Goal: Task Accomplishment & Management: Manage account settings

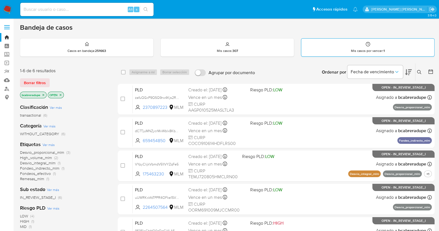
click at [334, 44] on div "Mis casos por vencer : 1" at bounding box center [367, 48] width 133 height 18
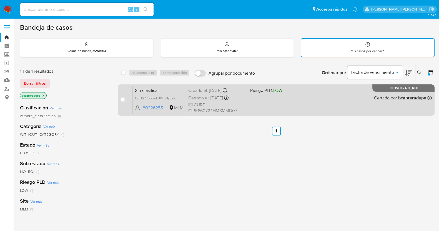
click at [209, 95] on div "Cerrado el: 19/06/2025 Cerrado el: 19/06/2025 16:15:46" at bounding box center [216, 98] width 57 height 6
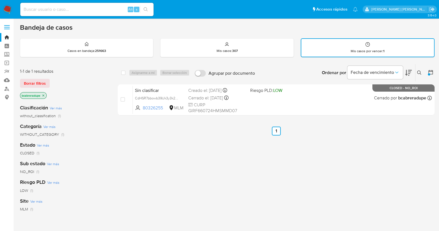
click at [7, 12] on img at bounding box center [7, 9] width 9 height 9
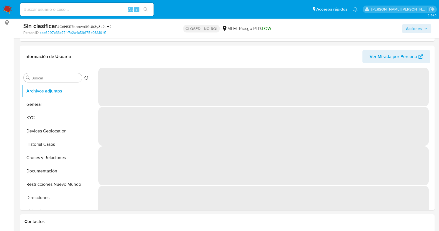
scroll to position [23, 0]
select select "10"
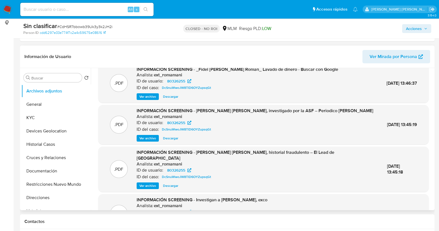
scroll to position [0, 0]
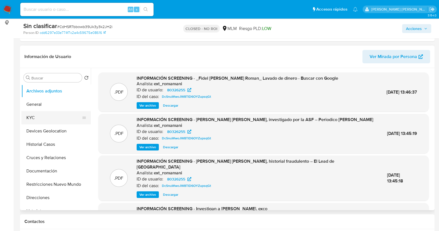
click at [39, 119] on button "KYC" at bounding box center [53, 117] width 65 height 13
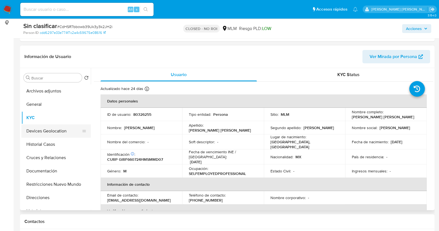
click at [57, 131] on button "Devices Geolocation" at bounding box center [53, 130] width 65 height 13
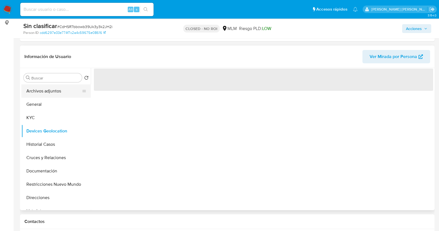
click at [56, 92] on button "Archivos adjuntos" at bounding box center [53, 90] width 65 height 13
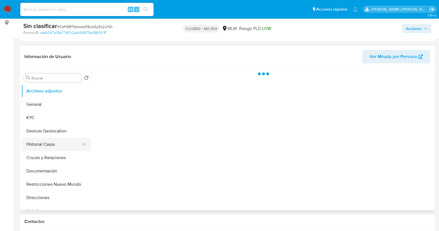
click at [47, 148] on button "Historial Casos" at bounding box center [53, 144] width 65 height 13
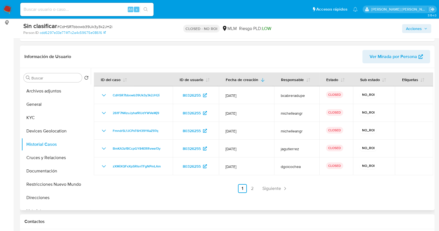
click at [272, 183] on div "ID del caso ID de usuario Fecha de creación Responsable Estado Sub estado Etiqu…" at bounding box center [263, 132] width 339 height 120
click at [271, 187] on span "Siguiente" at bounding box center [271, 188] width 19 height 4
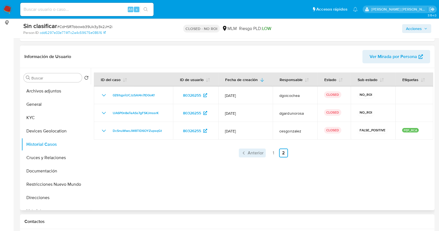
click at [252, 152] on span "Anterior" at bounding box center [256, 153] width 16 height 4
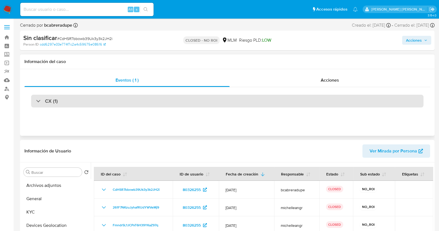
click at [38, 99] on div "CX (1)" at bounding box center [47, 101] width 22 height 6
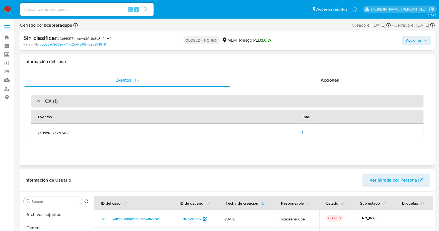
click at [36, 101] on div at bounding box center [36, 101] width 0 height 0
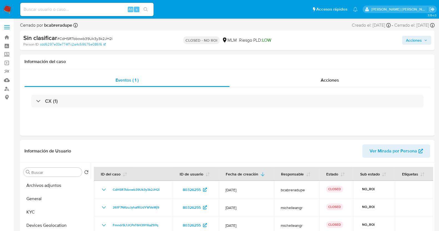
click at [422, 38] on span "Acciones" at bounding box center [414, 40] width 16 height 9
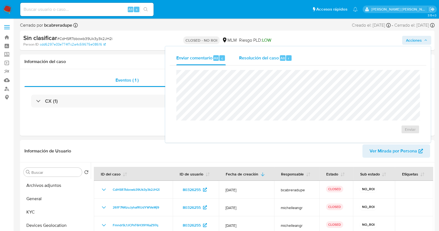
click at [280, 52] on div "Resolución del caso Alt r" at bounding box center [265, 58] width 53 height 14
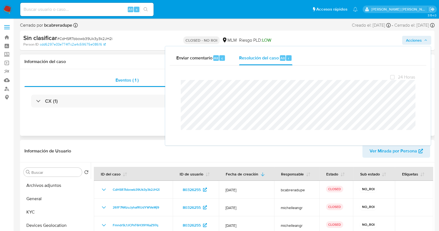
click at [122, 119] on div "Eventos ( 1 ) Acciones CX (1)" at bounding box center [227, 102] width 414 height 67
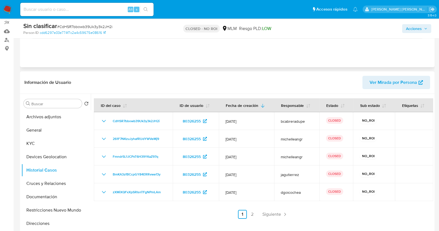
scroll to position [49, 0]
